Goal: Information Seeking & Learning: Learn about a topic

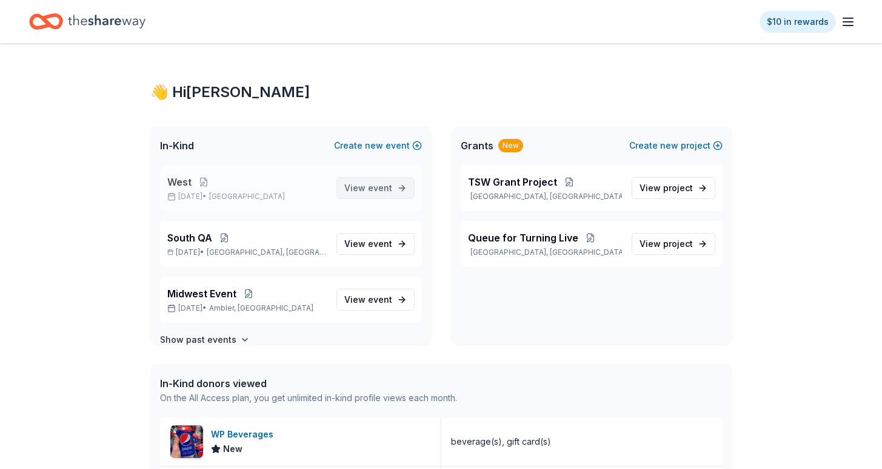
click at [357, 193] on span "View event" at bounding box center [368, 188] width 48 height 15
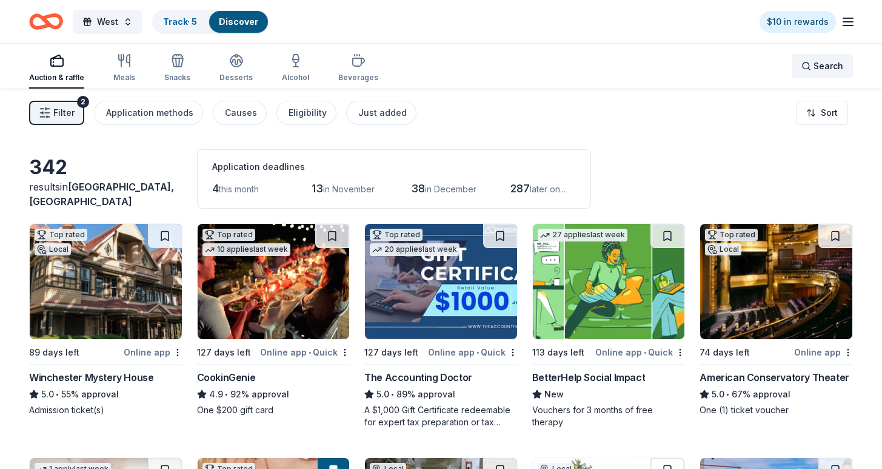
click at [810, 61] on div "Search" at bounding box center [823, 66] width 42 height 15
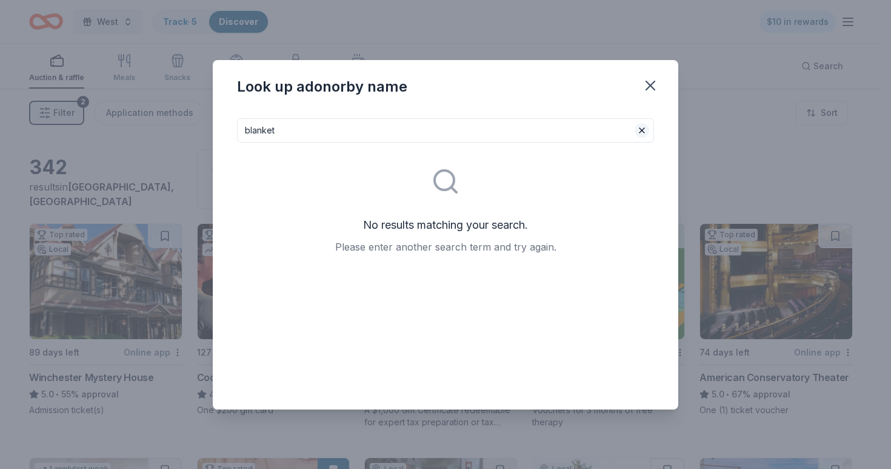
type input "blanket"
click at [640, 129] on button at bounding box center [642, 130] width 15 height 15
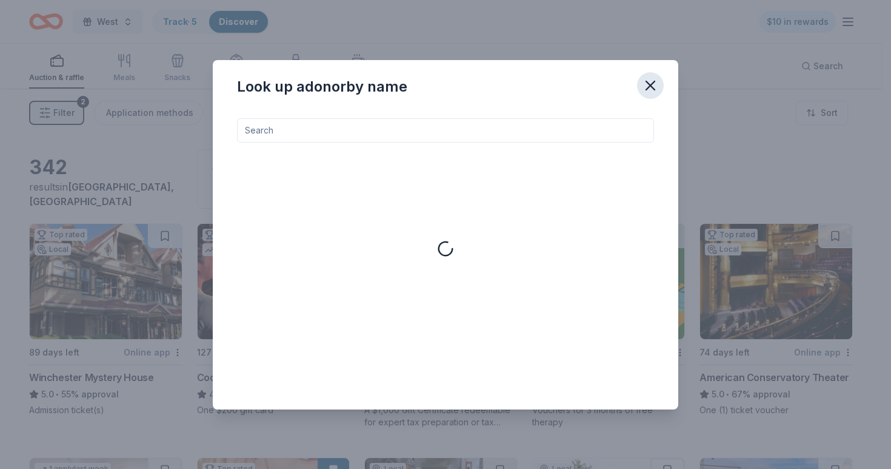
click at [656, 83] on icon "button" at bounding box center [650, 85] width 17 height 17
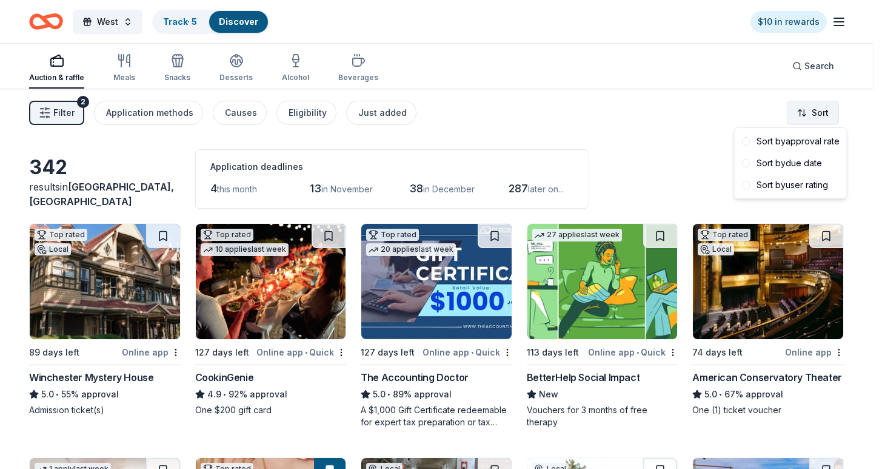
click at [816, 112] on html "West Track · 5 Discover $10 in rewards Auction & raffle Meals Snacks Desserts A…" at bounding box center [441, 234] width 882 height 469
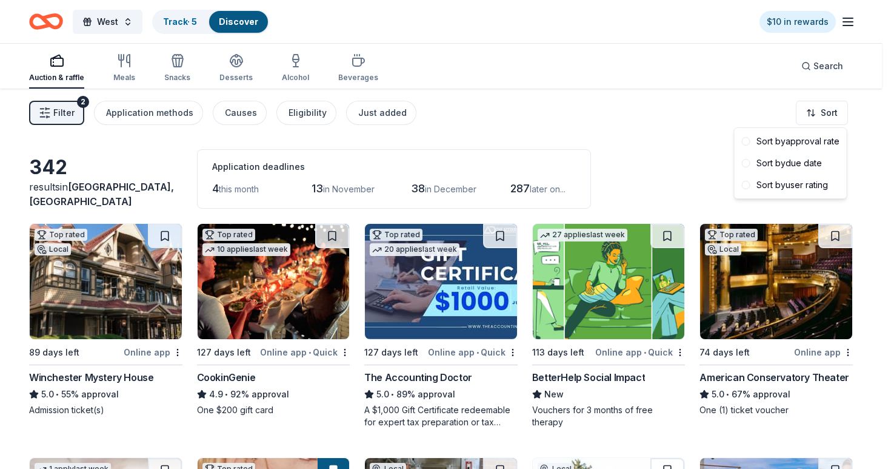
click at [594, 106] on html "West Track · 5 Discover $10 in rewards Auction & raffle Meals Snacks Desserts A…" at bounding box center [445, 234] width 891 height 469
